Goal: Check status: Check status

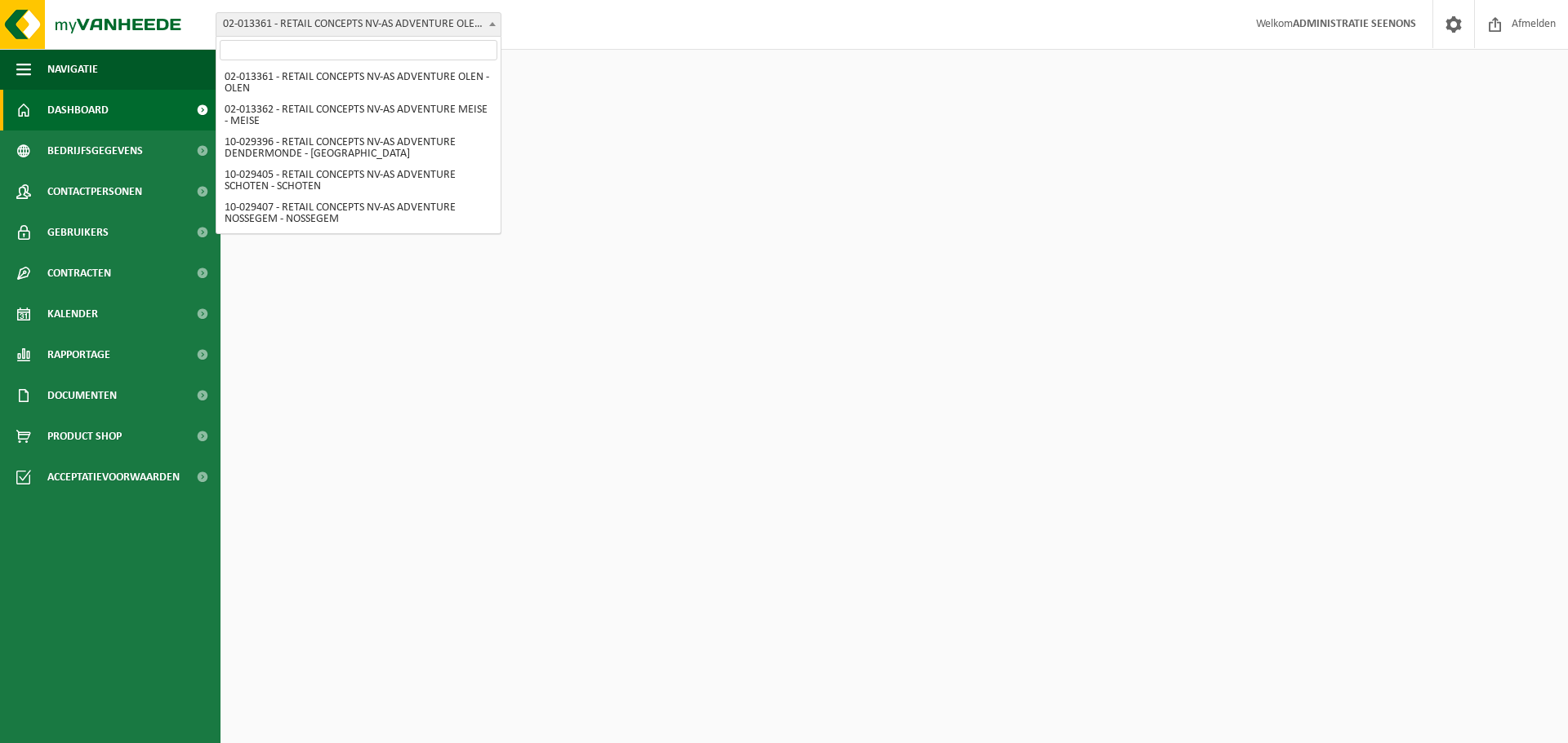
click at [355, 13] on span "02-013361 - RETAIL CONCEPTS NV-AS ADVENTURE OLEN - OLEN" at bounding box center [358, 25] width 284 height 23
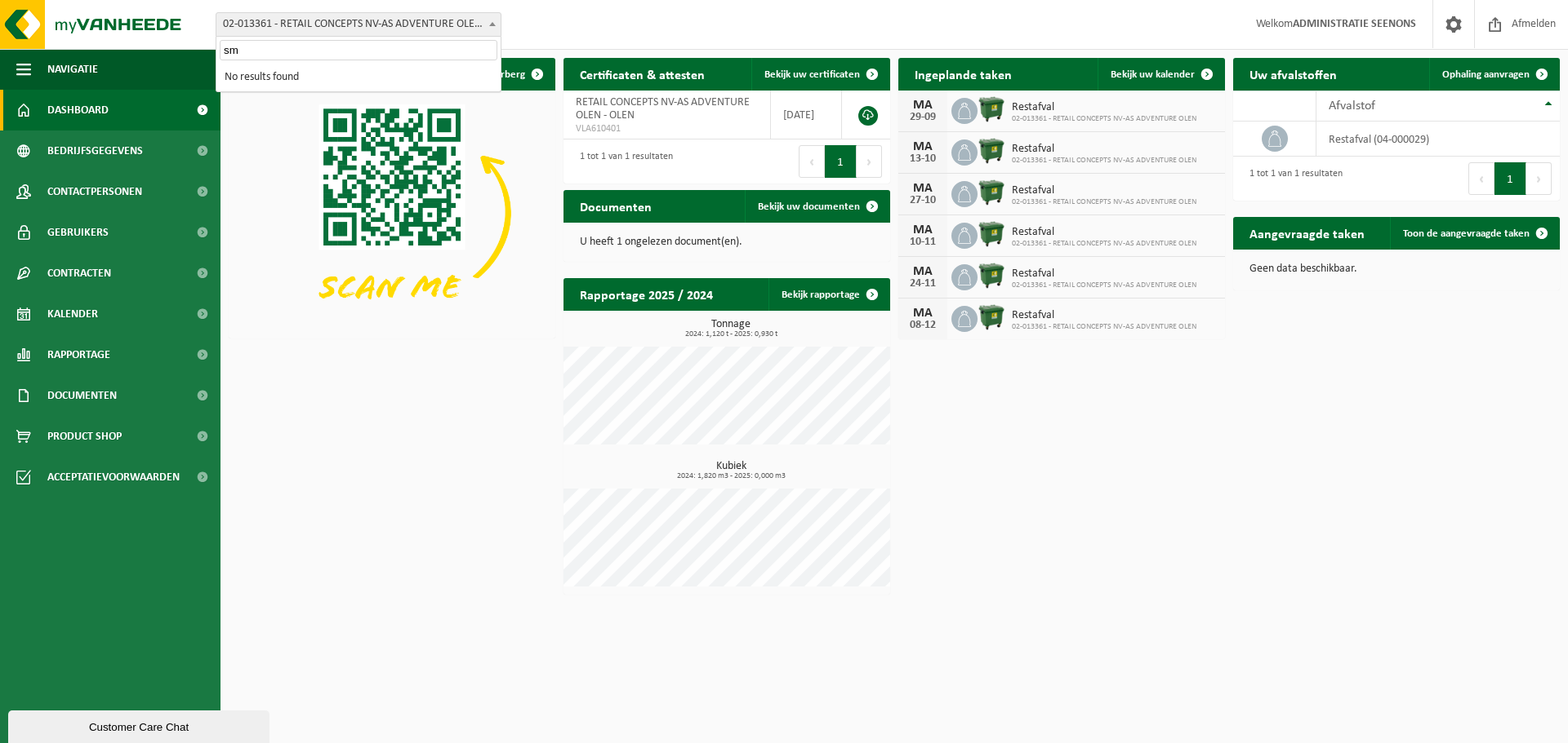
type input "s"
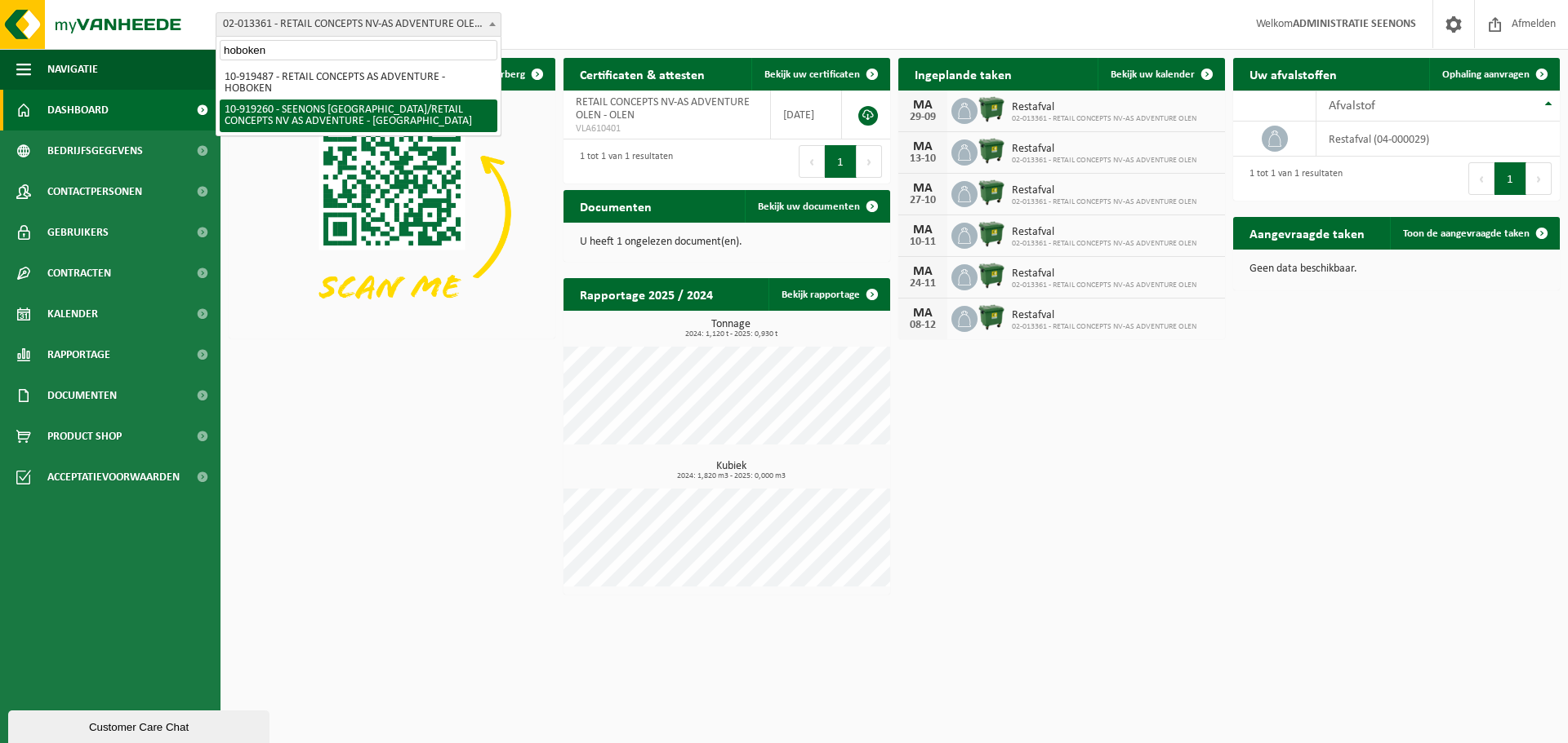
type input "hoboken"
select select "128954"
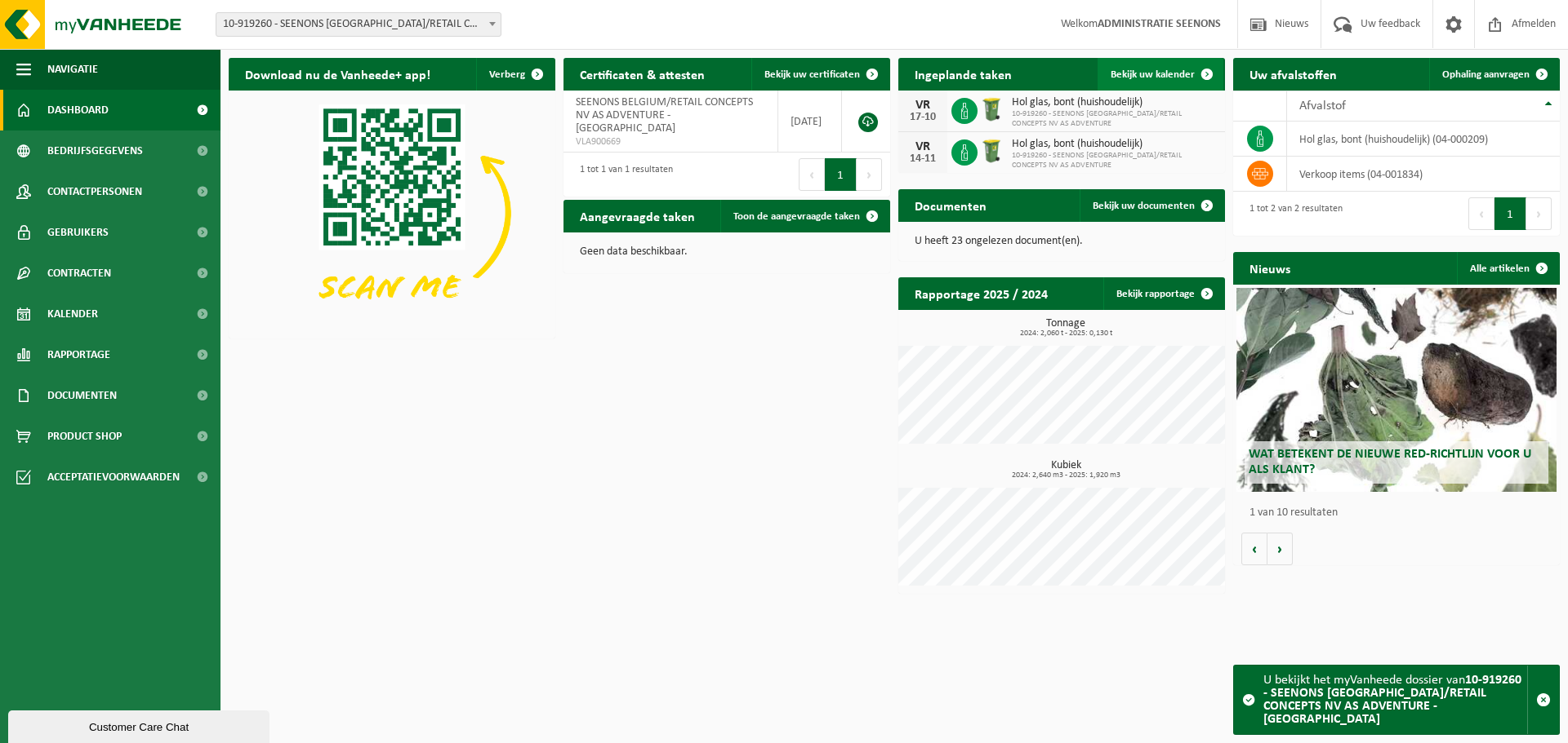
click at [1172, 78] on span "Bekijk uw kalender" at bounding box center [1152, 74] width 84 height 11
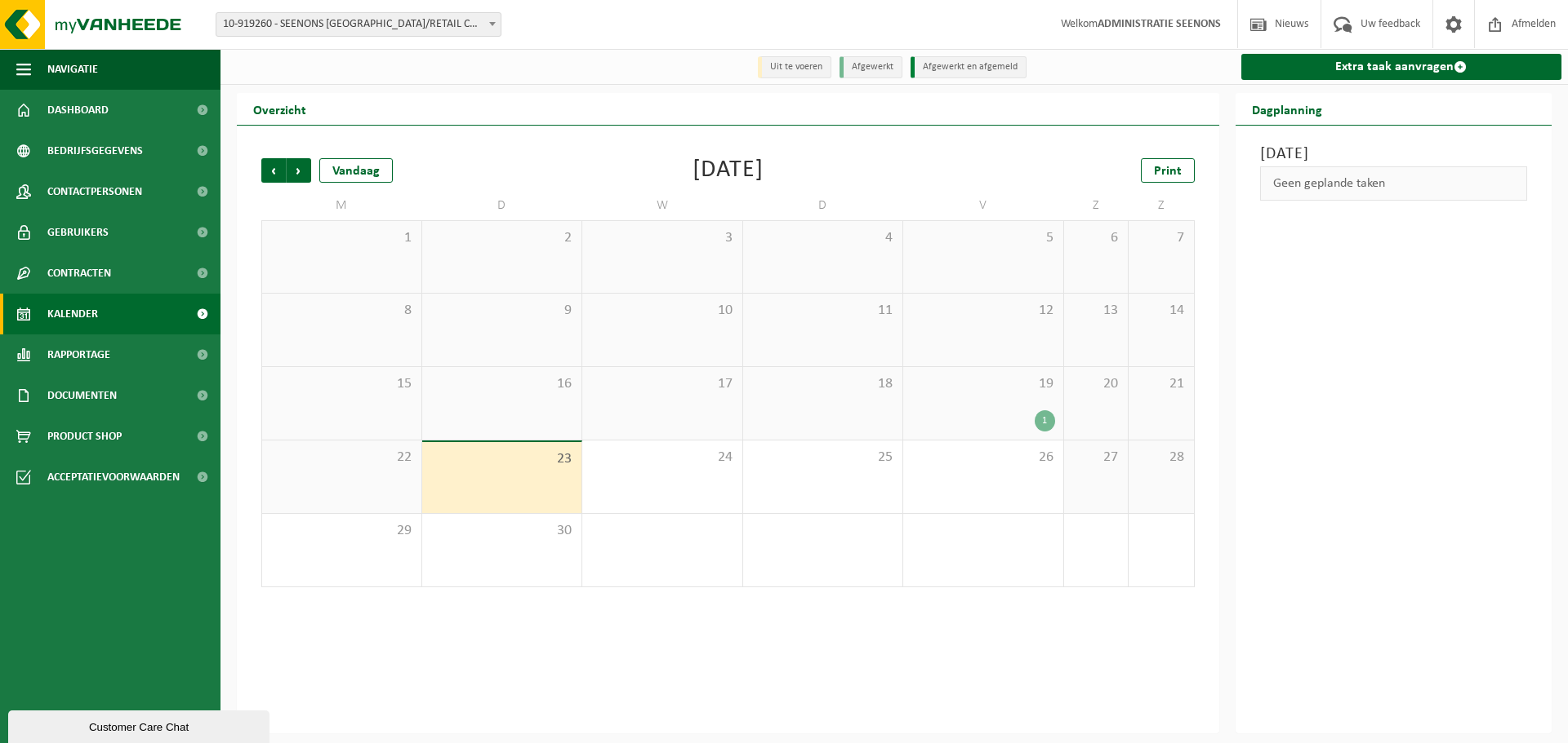
click at [1002, 376] on span "19" at bounding box center [983, 385] width 144 height 18
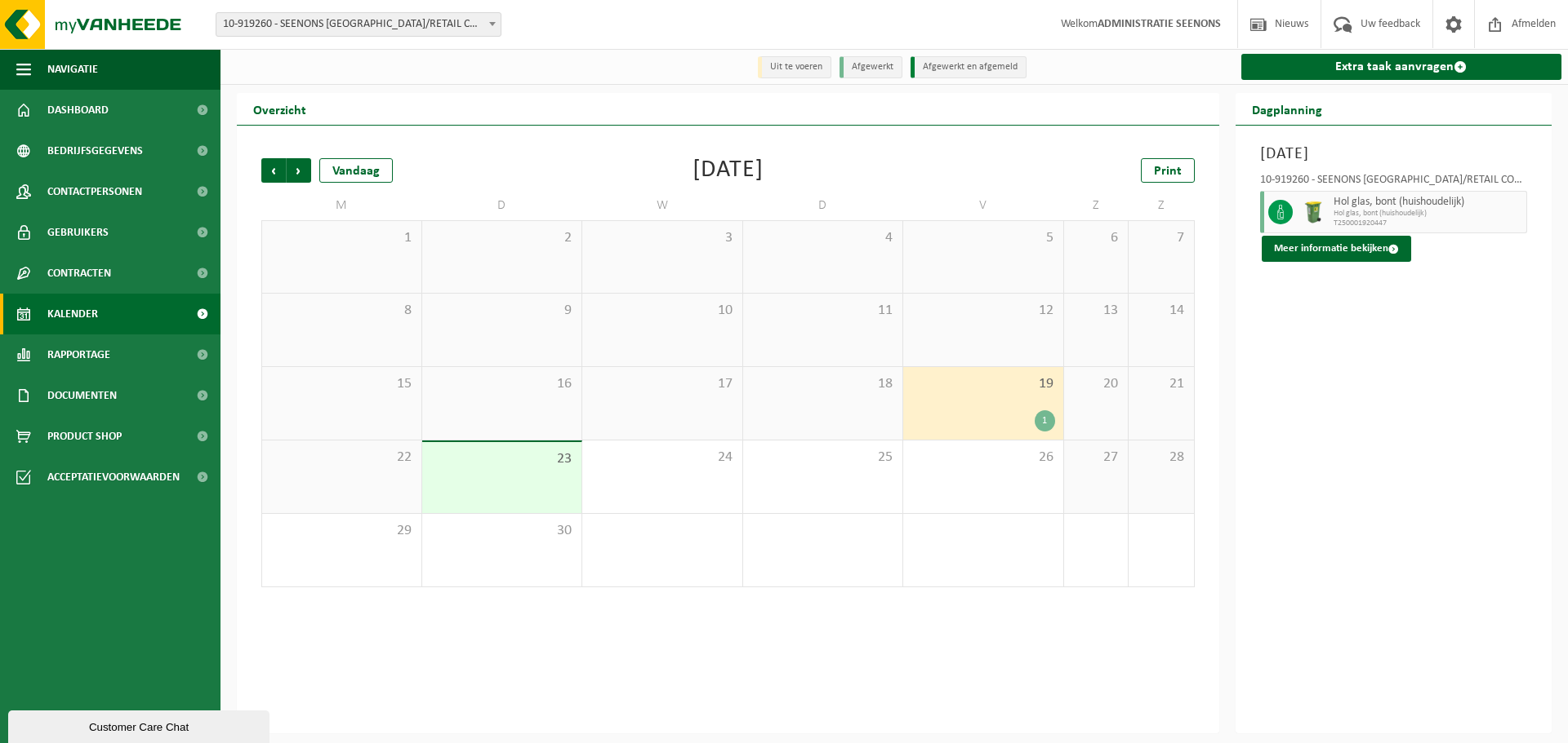
click at [1020, 412] on div "1" at bounding box center [983, 421] width 144 height 21
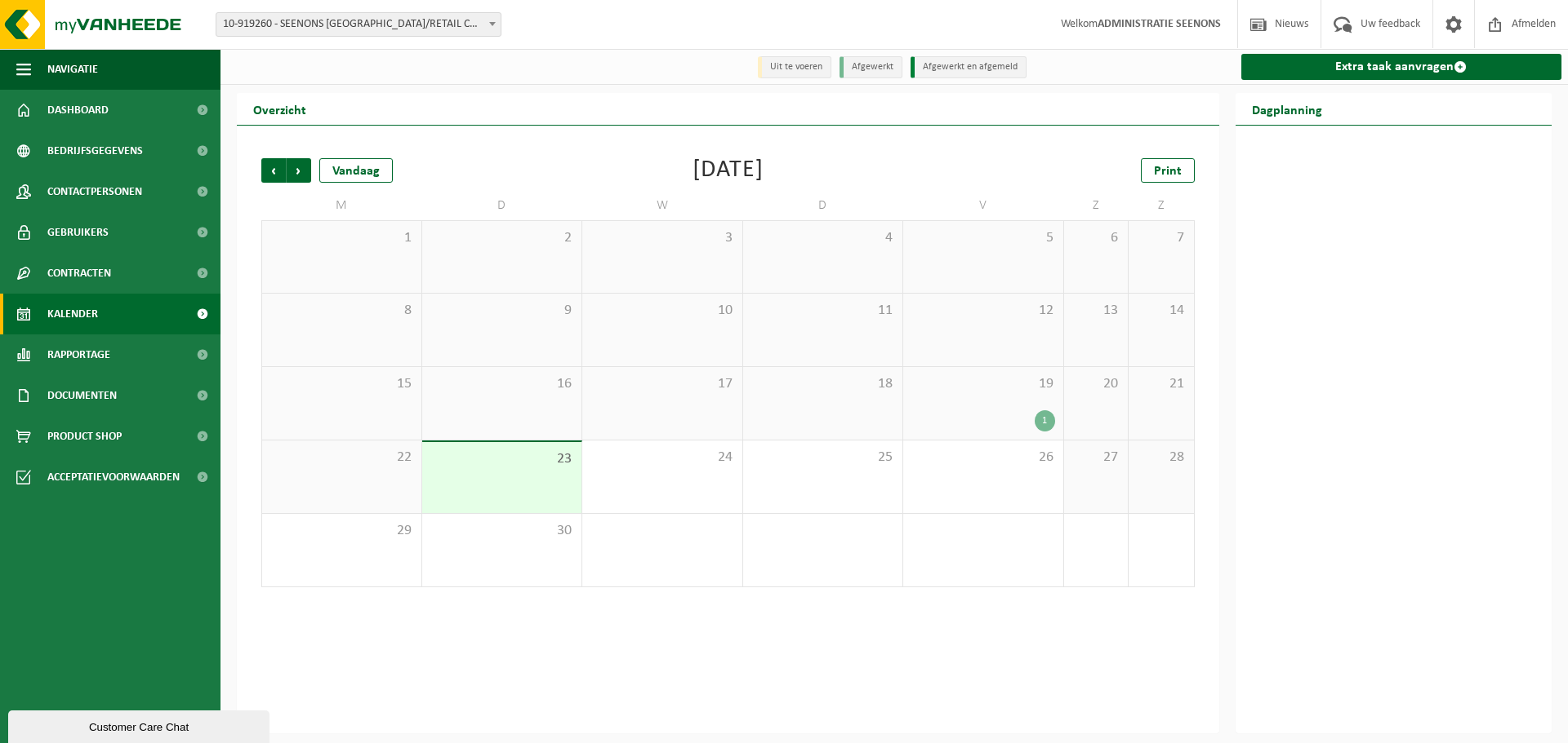
click at [1019, 419] on div "1" at bounding box center [983, 421] width 144 height 21
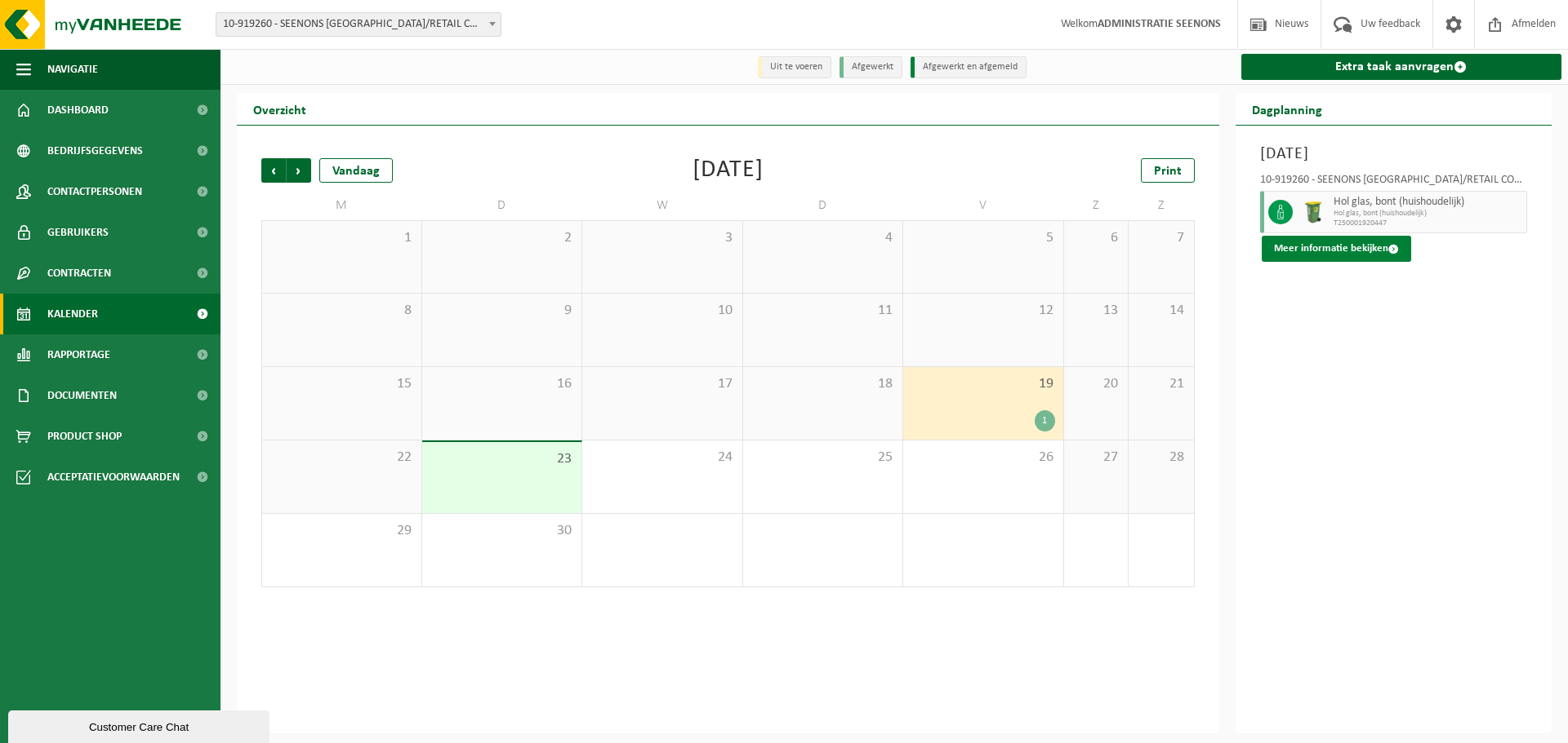
click at [1323, 252] on button "Meer informatie bekijken" at bounding box center [1336, 249] width 149 height 26
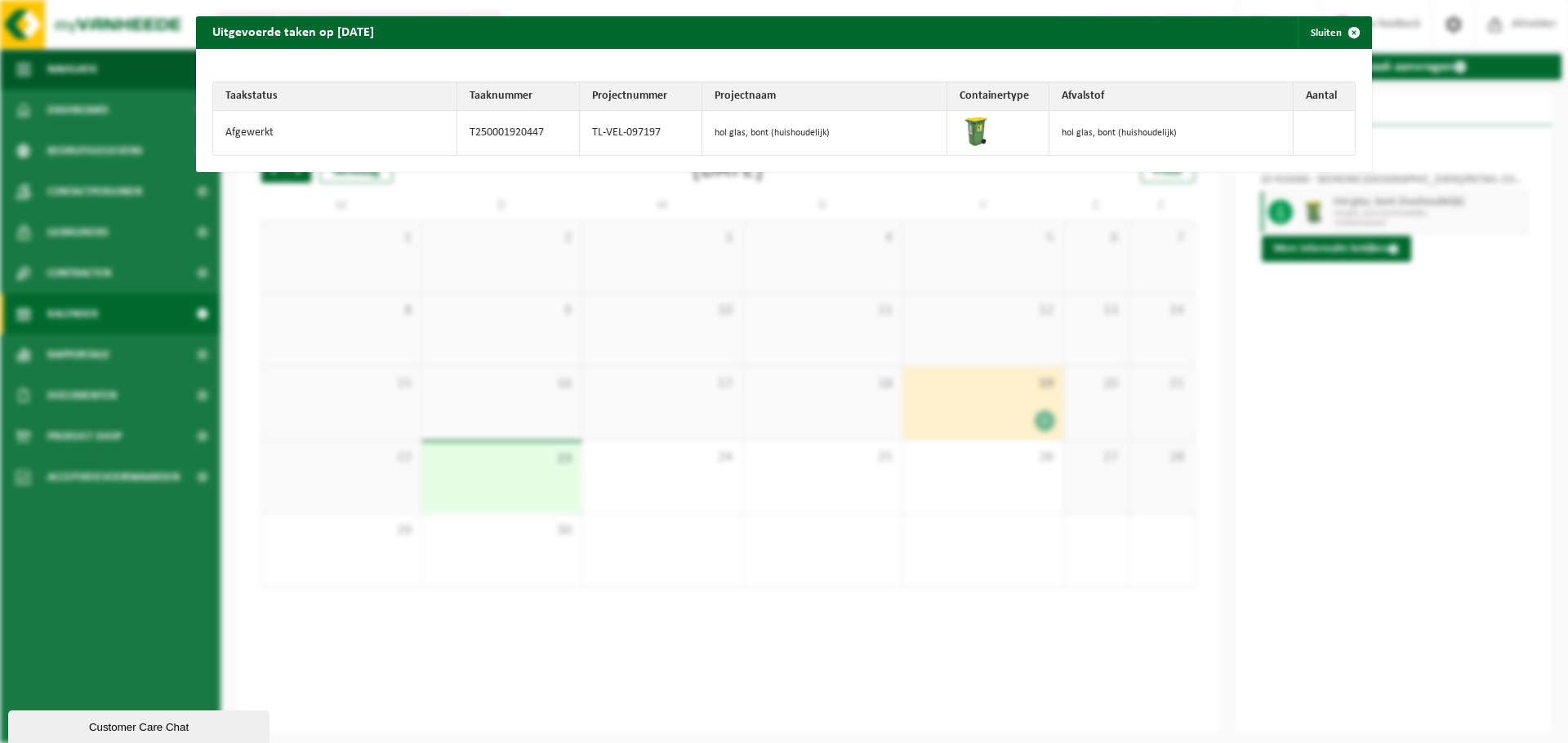
click at [1273, 257] on div "Uitgevoerde taken op 2025-09-19 Sluiten Taakstatus Taaknummer Projectnummer Pro…" at bounding box center [784, 372] width 1568 height 743
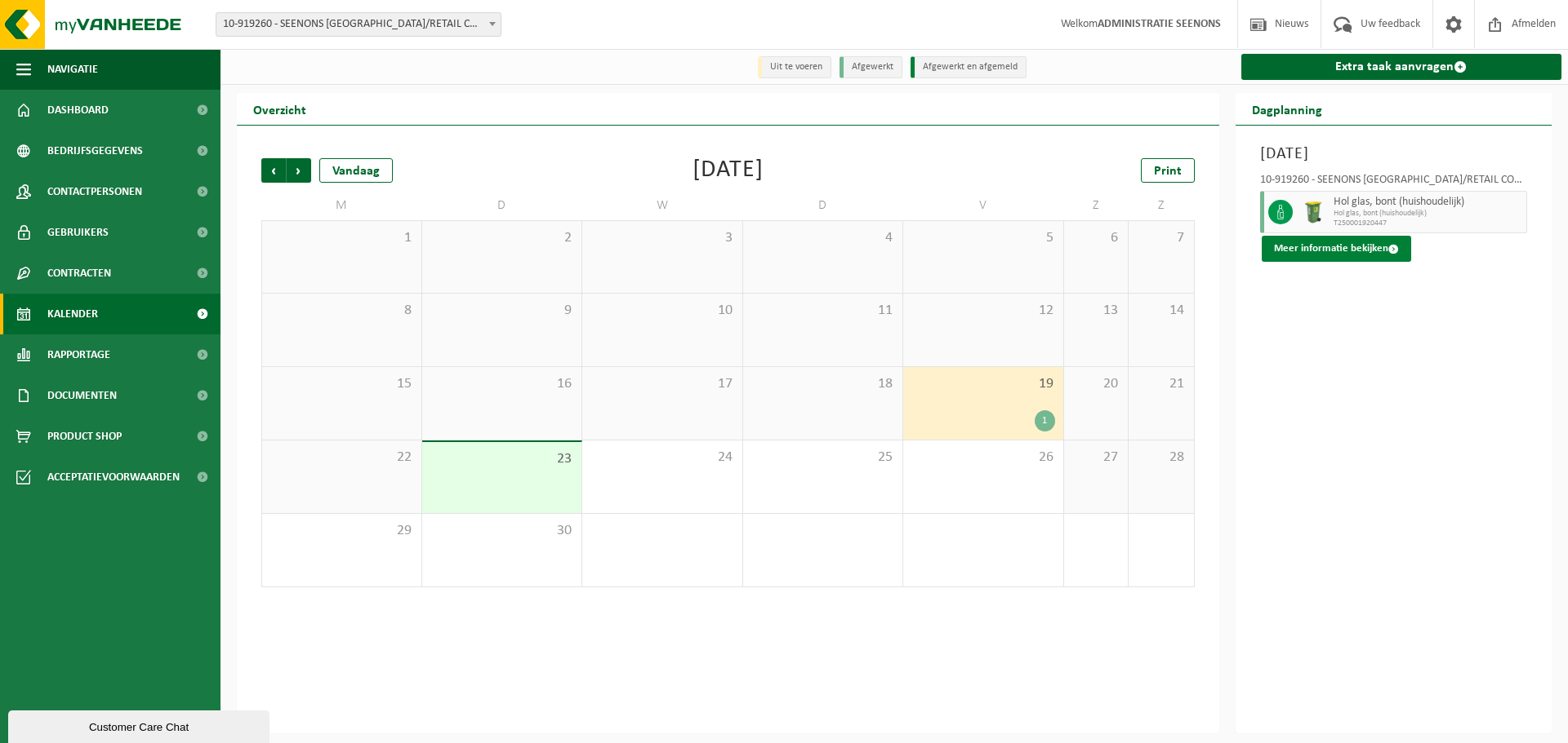
click at [1278, 255] on button "Meer informatie bekijken" at bounding box center [1336, 249] width 149 height 26
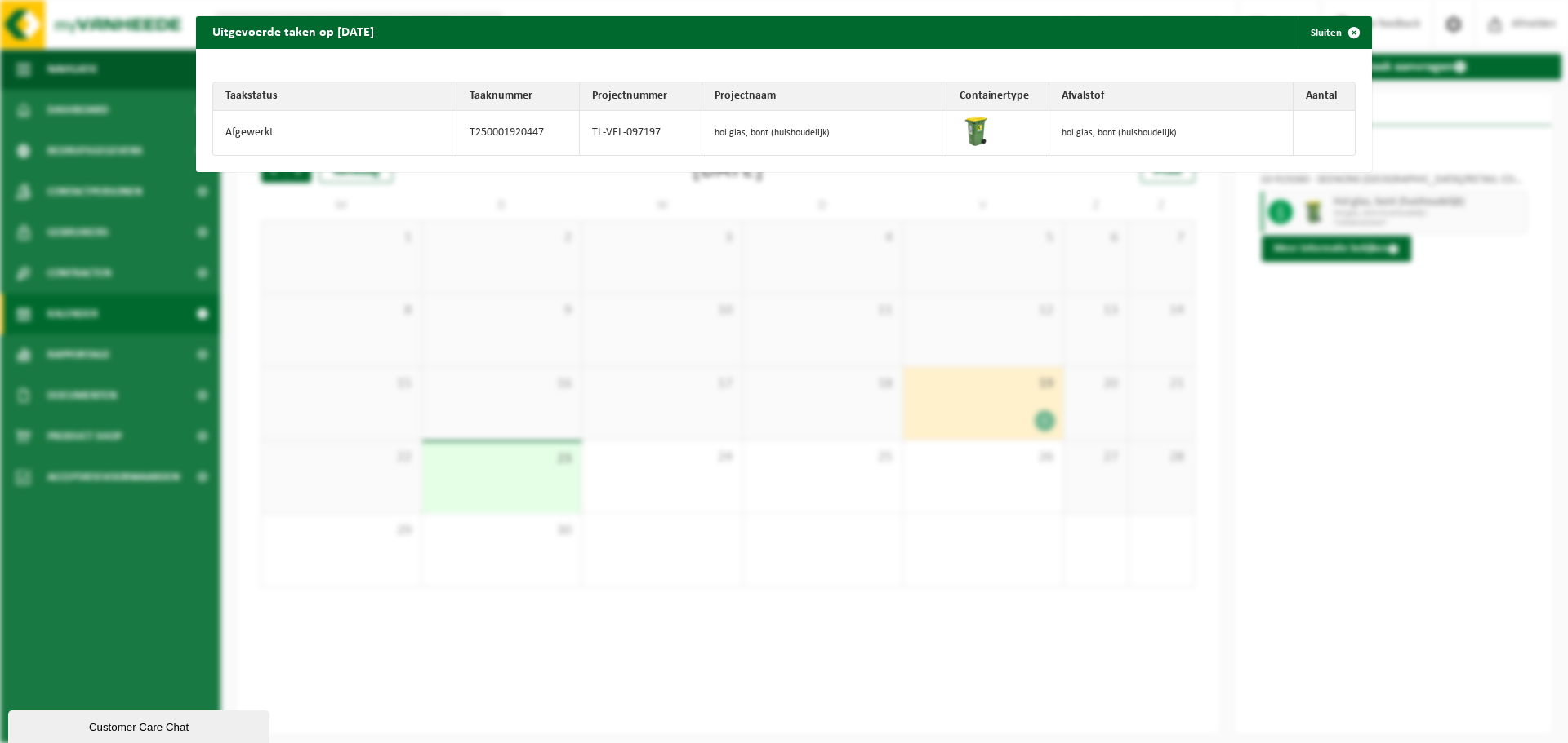
click at [1406, 291] on div "Uitgevoerde taken op 2025-09-19 Sluiten Taakstatus Taaknummer Projectnummer Pro…" at bounding box center [784, 372] width 1568 height 743
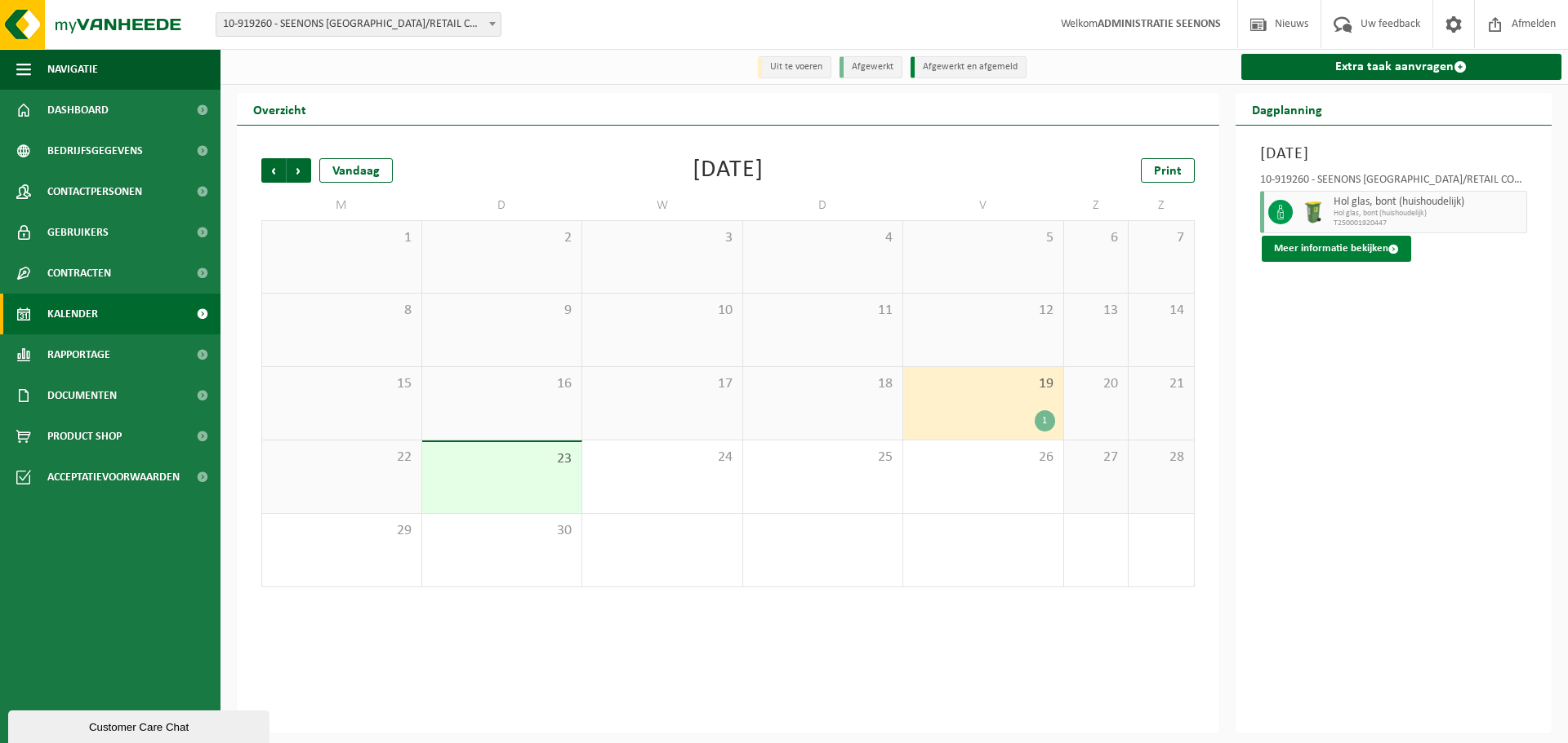
click at [1369, 237] on button "Meer informatie bekijken" at bounding box center [1336, 249] width 149 height 26
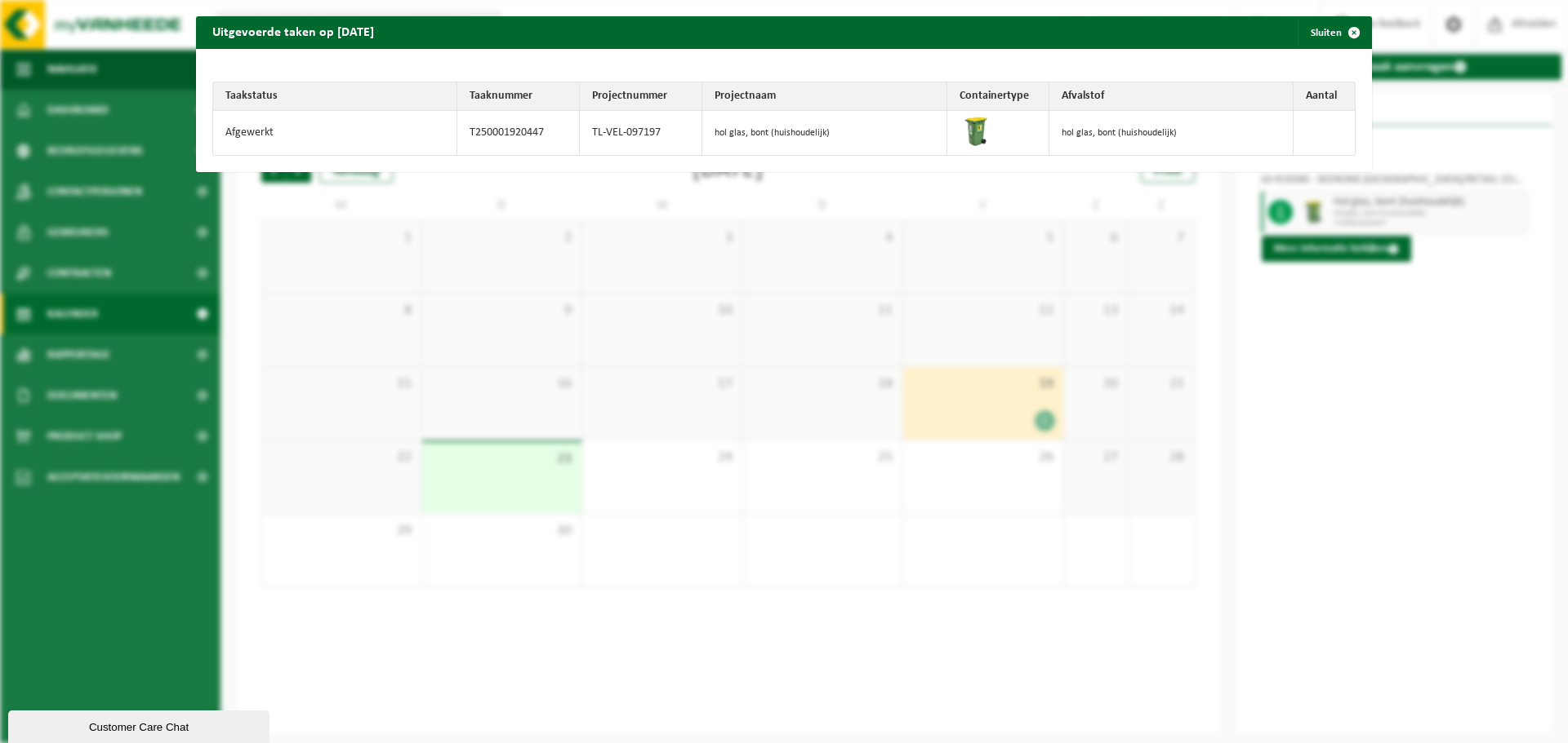
click at [370, 119] on td "Afgewerkt" at bounding box center [335, 133] width 244 height 44
drag, startPoint x: 370, startPoint y: 119, endPoint x: 324, endPoint y: 105, distance: 48.1
click at [368, 118] on td "Afgewerkt" at bounding box center [335, 133] width 244 height 44
click at [242, 97] on th "Taakstatus" at bounding box center [335, 97] width 244 height 29
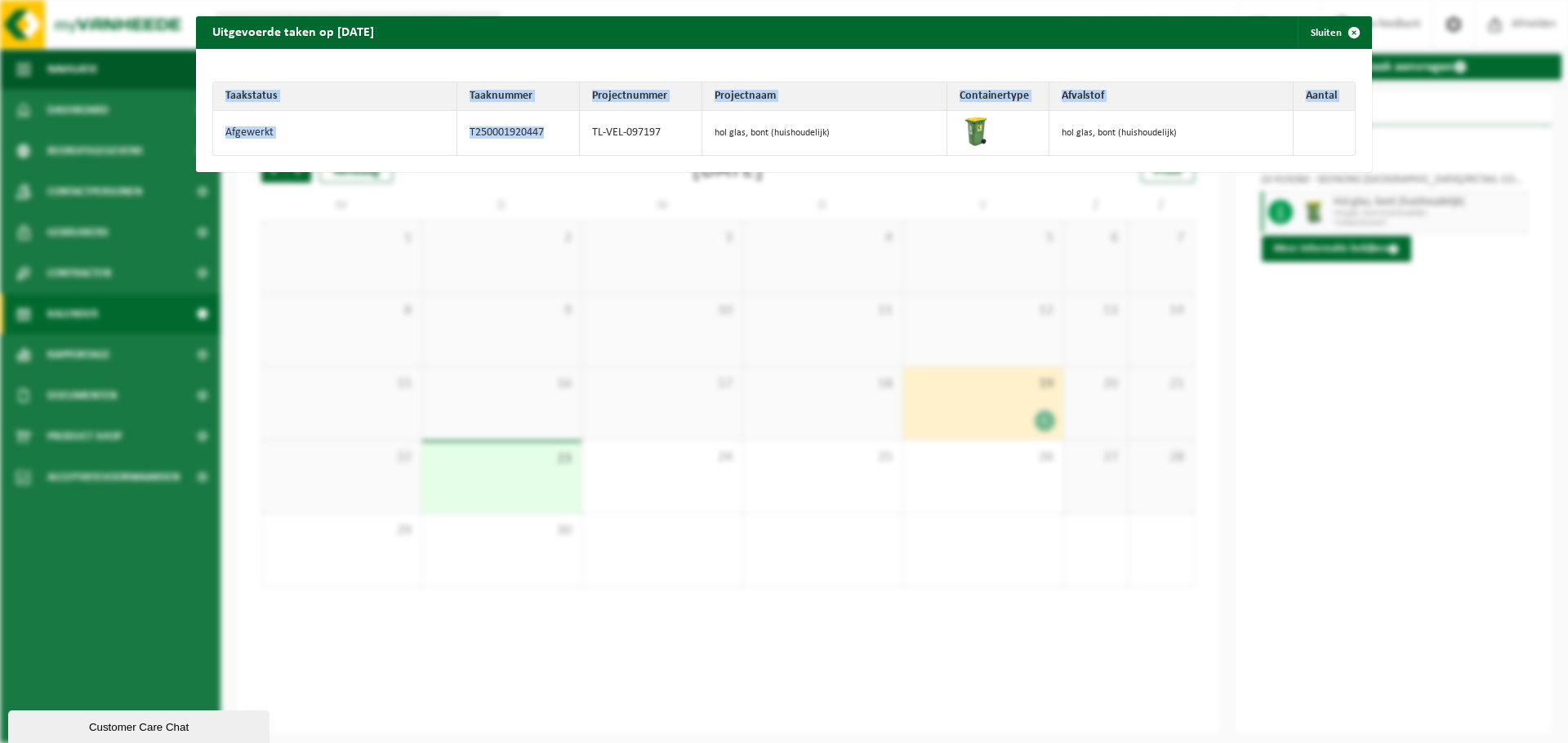
drag, startPoint x: 242, startPoint y: 97, endPoint x: 513, endPoint y: 131, distance: 273.1
click at [513, 131] on table "Taakstatus Taaknummer Projectnummer Projectnaam Containertype Afvalstof Aantal …" at bounding box center [784, 119] width 1143 height 74
click at [513, 130] on td "T250001920447" at bounding box center [518, 133] width 123 height 44
drag, startPoint x: 513, startPoint y: 130, endPoint x: 249, endPoint y: 101, distance: 265.6
click at [249, 101] on table "Taakstatus Taaknummer Projectnummer Projectnaam Containertype Afvalstof Aantal …" at bounding box center [784, 119] width 1143 height 74
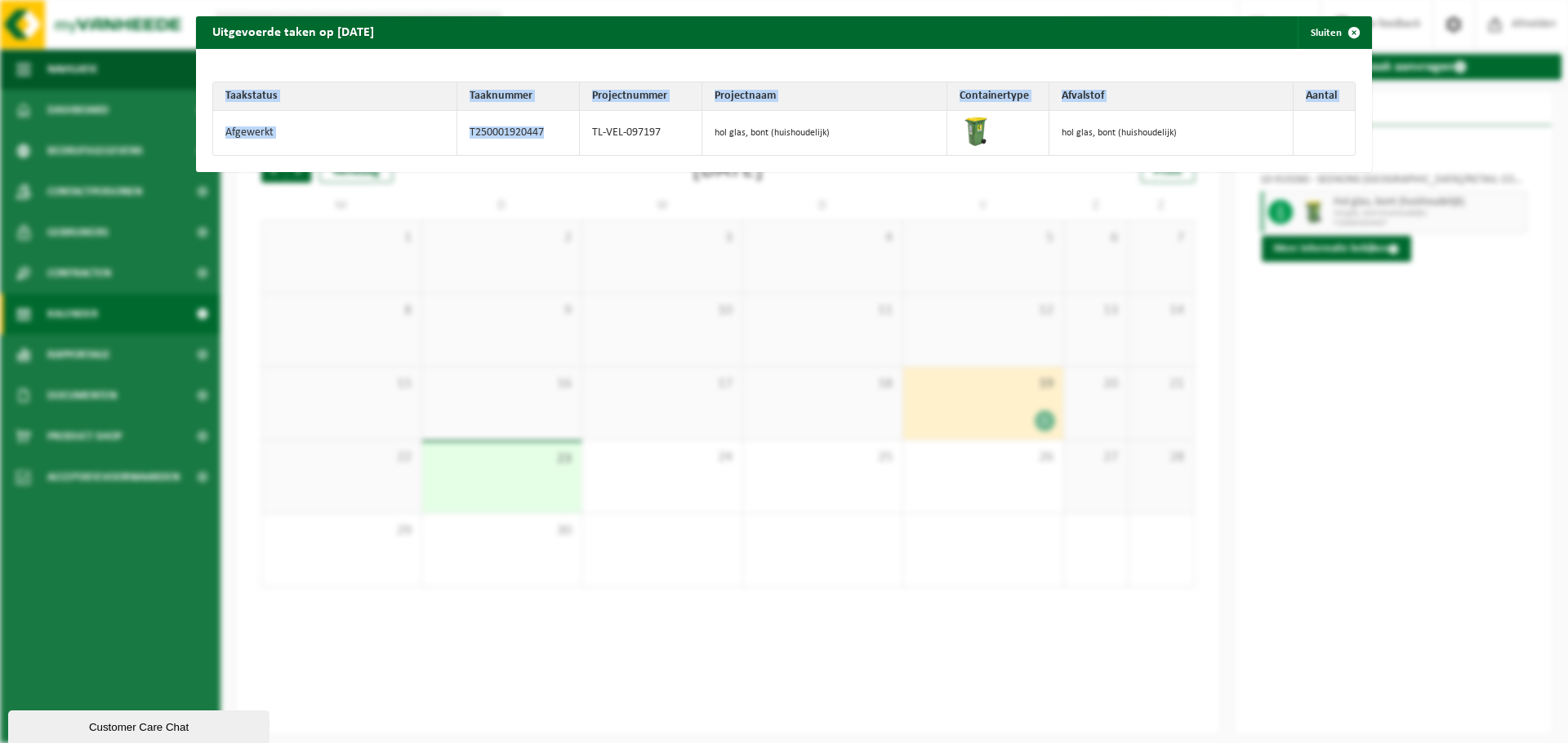
click at [249, 100] on th "Taakstatus" at bounding box center [335, 97] width 244 height 29
drag, startPoint x: 249, startPoint y: 100, endPoint x: 514, endPoint y: 137, distance: 267.6
click at [514, 137] on table "Taakstatus Taaknummer Projectnummer Projectnaam Containertype Afvalstof Aantal …" at bounding box center [784, 119] width 1143 height 74
drag, startPoint x: 511, startPoint y: 452, endPoint x: 533, endPoint y: 441, distance: 24.6
click at [505, 453] on div "Uitgevoerde taken op 2025-09-19 Sluiten Taakstatus Taaknummer Projectnummer Pro…" at bounding box center [784, 372] width 1568 height 743
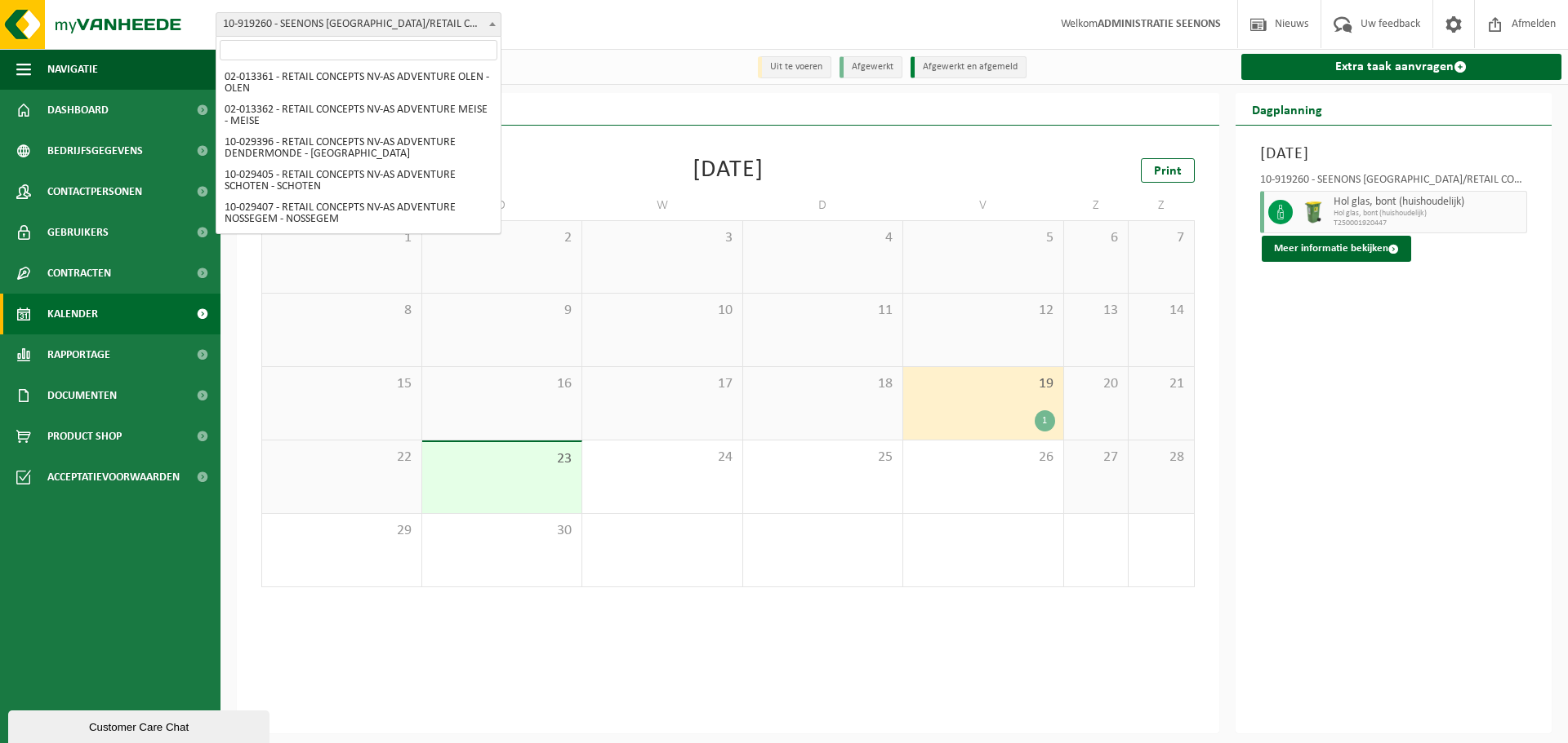
click at [467, 32] on span "10-919260 - SEENONS [GEOGRAPHIC_DATA]/RETAIL CONCEPTS NV AS ADVENTURE - [GEOGRA…" at bounding box center [358, 25] width 284 height 23
